Goal: Task Accomplishment & Management: Use online tool/utility

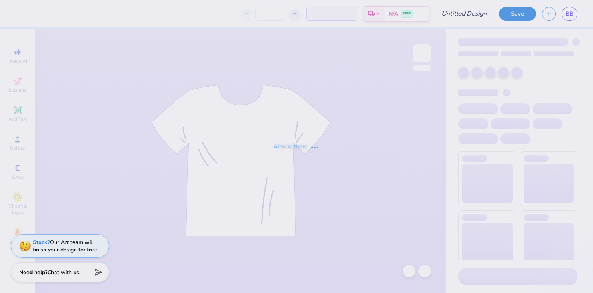
type input "Medspa Sweatshirt Design 1"
type input "125"
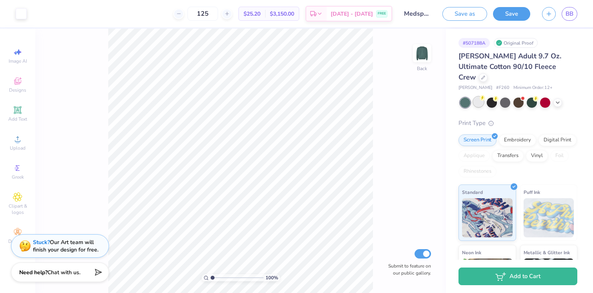
click at [480, 97] on div at bounding box center [478, 102] width 10 height 10
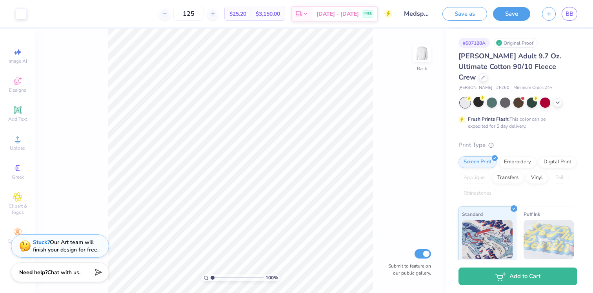
click at [462, 98] on div at bounding box center [465, 103] width 10 height 10
click at [560, 99] on icon at bounding box center [557, 102] width 6 height 6
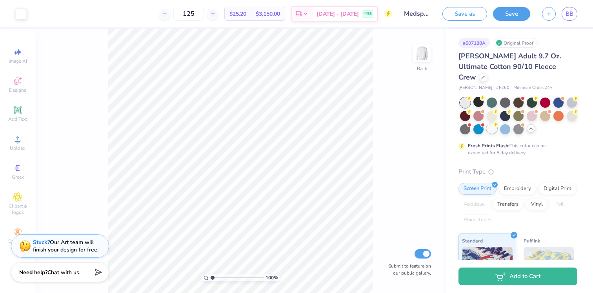
click at [492, 123] on div at bounding box center [491, 128] width 10 height 10
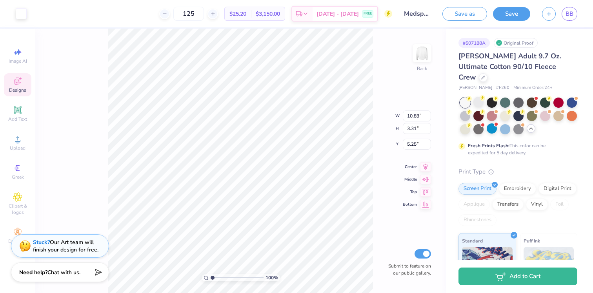
click at [24, 83] on div "Designs" at bounding box center [17, 84] width 27 height 23
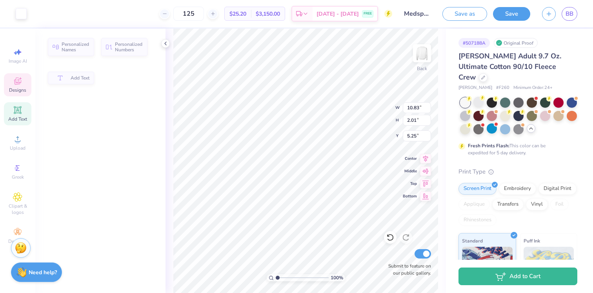
type input "2.01"
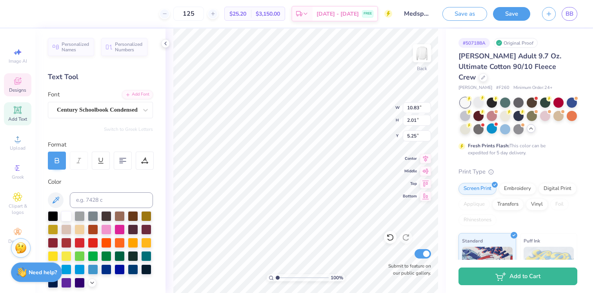
type input "5.67"
type input "1.98"
type input "5.98"
click at [53, 212] on div at bounding box center [53, 215] width 10 height 10
type input "10.83"
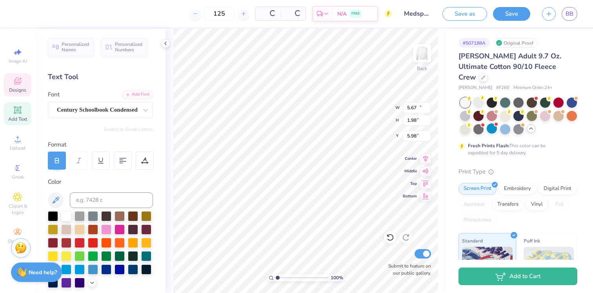
type input "2.01"
type input "5.07"
click at [51, 220] on div at bounding box center [53, 215] width 10 height 10
click at [48, 213] on div at bounding box center [53, 215] width 10 height 10
click at [51, 218] on div at bounding box center [53, 215] width 10 height 10
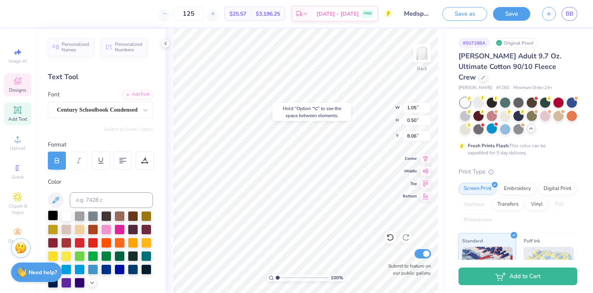
click at [51, 218] on div at bounding box center [53, 215] width 10 height 10
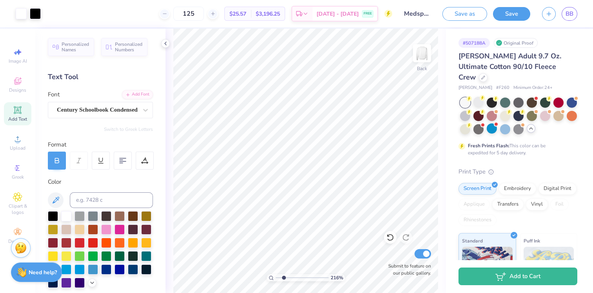
drag, startPoint x: 278, startPoint y: 276, endPoint x: 283, endPoint y: 272, distance: 6.7
type input "2.16"
click at [283, 274] on input "range" at bounding box center [302, 277] width 53 height 7
type input "8.31"
click at [61, 196] on button at bounding box center [56, 200] width 16 height 16
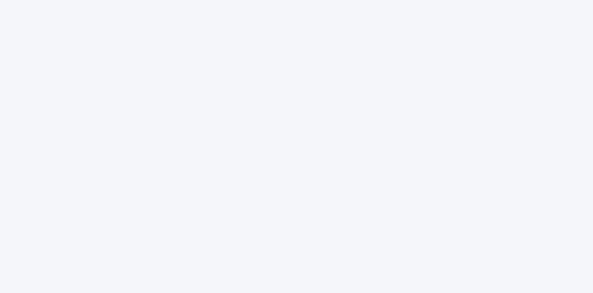
click at [91, 68] on div at bounding box center [296, 146] width 593 height 293
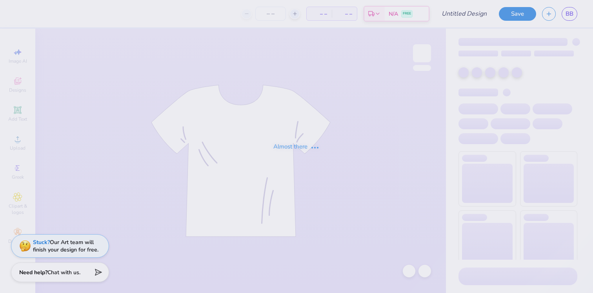
type input "Medspa Sweatshirt Design 1"
type input "125"
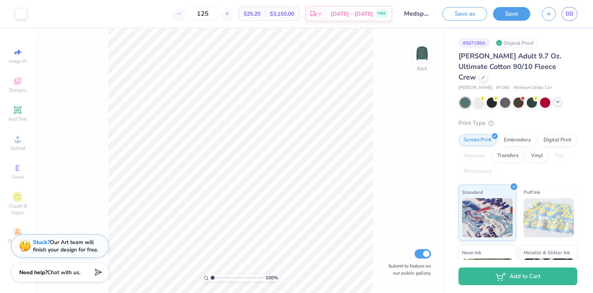
click at [557, 99] on icon at bounding box center [557, 102] width 6 height 6
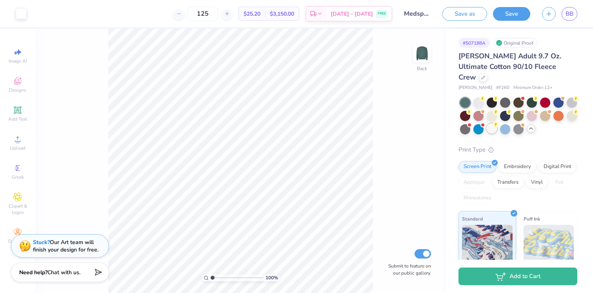
click at [489, 123] on div at bounding box center [518, 116] width 117 height 37
click at [492, 123] on div at bounding box center [491, 128] width 10 height 10
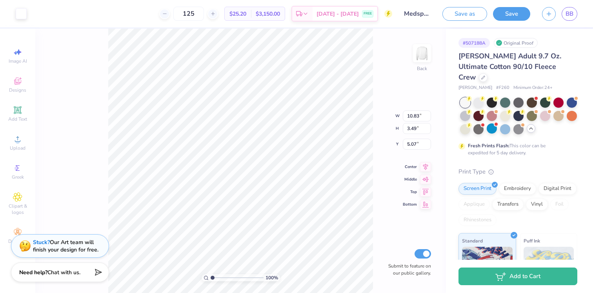
type input "4.82"
drag, startPoint x: 212, startPoint y: 279, endPoint x: 218, endPoint y: 277, distance: 6.3
type input "2.03"
click at [218, 277] on input "range" at bounding box center [236, 277] width 53 height 7
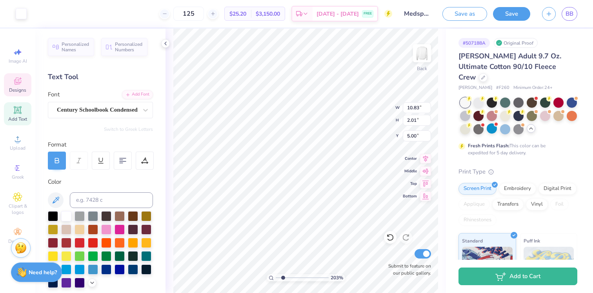
type input "5.67"
type input "1.98"
type input "5.73"
type input "10.83"
type input "2.01"
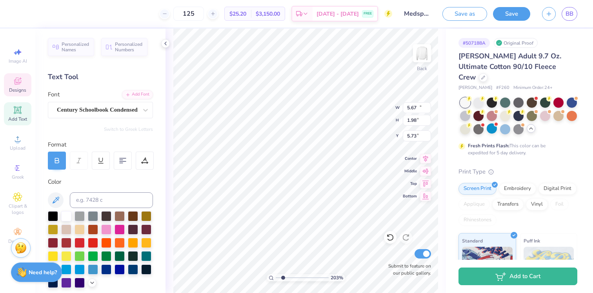
type input "5.00"
click at [55, 216] on div at bounding box center [53, 215] width 10 height 10
type input "5.67"
type input "1.98"
type input "5.83"
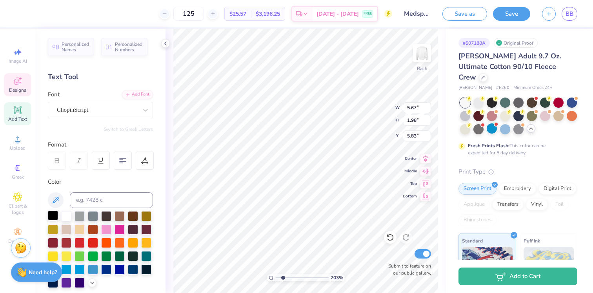
click at [49, 214] on div at bounding box center [53, 215] width 10 height 10
click at [51, 218] on div at bounding box center [53, 215] width 10 height 10
type input "1.05"
type input "0.50"
click at [50, 214] on div at bounding box center [53, 215] width 10 height 10
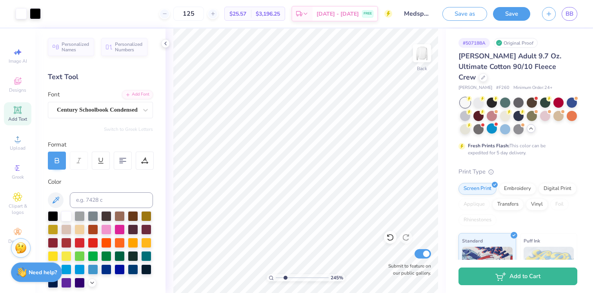
click at [285, 278] on input "range" at bounding box center [302, 277] width 53 height 7
click at [165, 46] on icon at bounding box center [165, 43] width 6 height 6
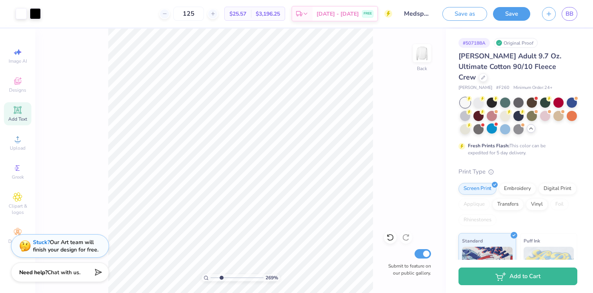
type input "2.69"
click at [221, 277] on input "range" at bounding box center [236, 277] width 53 height 7
type input "8.06"
type input "7.78"
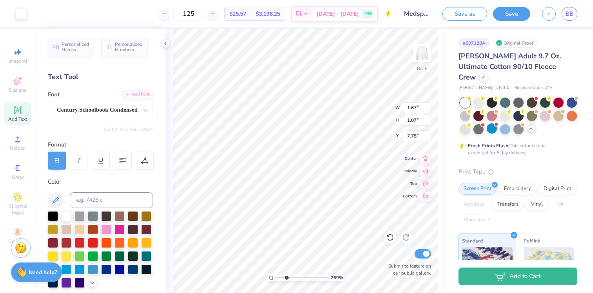
type input "1.67"
type input "1.07"
type input "7.78"
type input "0.83"
type input "0.49"
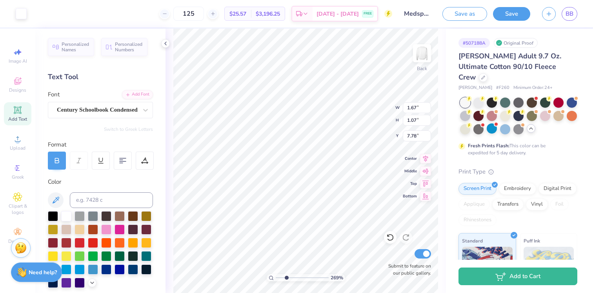
type input "7.81"
type input "5.67"
type input "1.98"
type input "5.83"
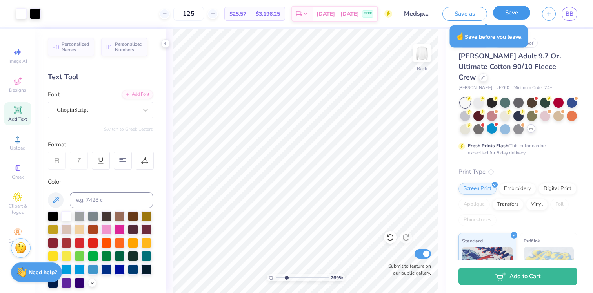
click at [515, 13] on button "Save" at bounding box center [511, 13] width 37 height 14
